Goal: Find specific page/section: Find specific page/section

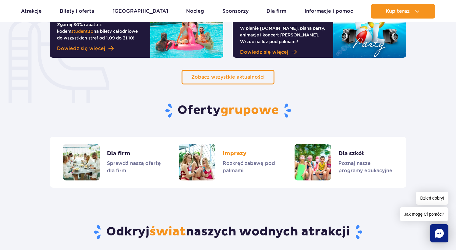
scroll to position [567, 0]
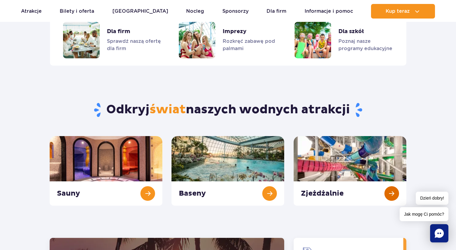
click at [358, 187] on link "Zjeżdżalnie" at bounding box center [349, 171] width 113 height 70
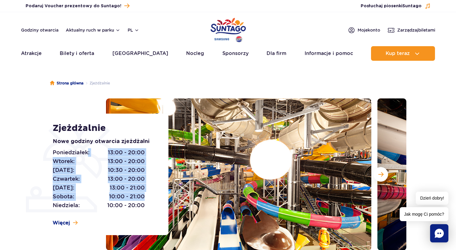
drag, startPoint x: 109, startPoint y: 164, endPoint x: 144, endPoint y: 201, distance: 50.8
click at [144, 201] on div "[DATE]: 13:00 - 20:00 [DATE]: 13:00 - 20:00 [DATE]: 10:30 - 20:00 [DATE]: 13:00…" at bounding box center [104, 180] width 102 height 62
click at [144, 201] on span "10:00 - 21:00" at bounding box center [127, 197] width 36 height 9
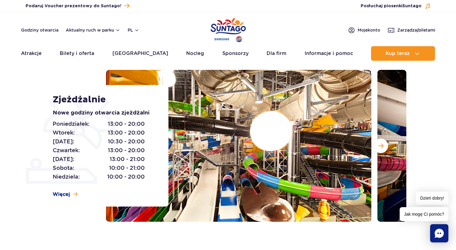
scroll to position [114, 0]
